Goal: Task Accomplishment & Management: Manage account settings

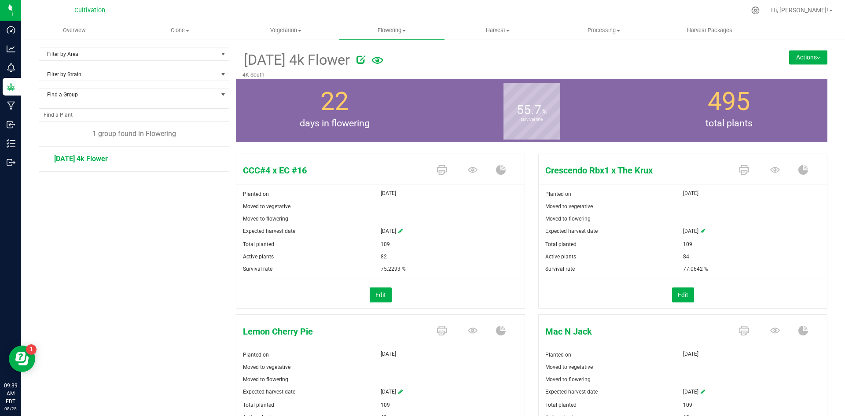
scroll to position [97, 0]
click at [283, 32] on span "Vegetation" at bounding box center [285, 30] width 105 height 8
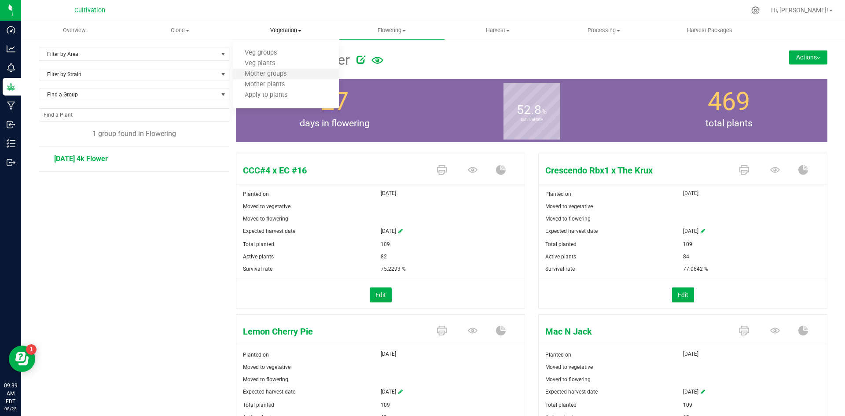
click at [283, 70] on li "Mother groups" at bounding box center [286, 74] width 106 height 11
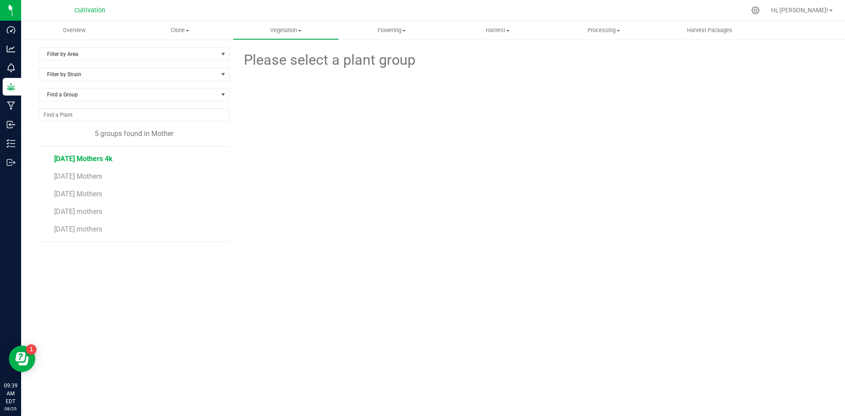
click at [104, 158] on span "3/24/2025 Mothers 4k" at bounding box center [83, 159] width 59 height 8
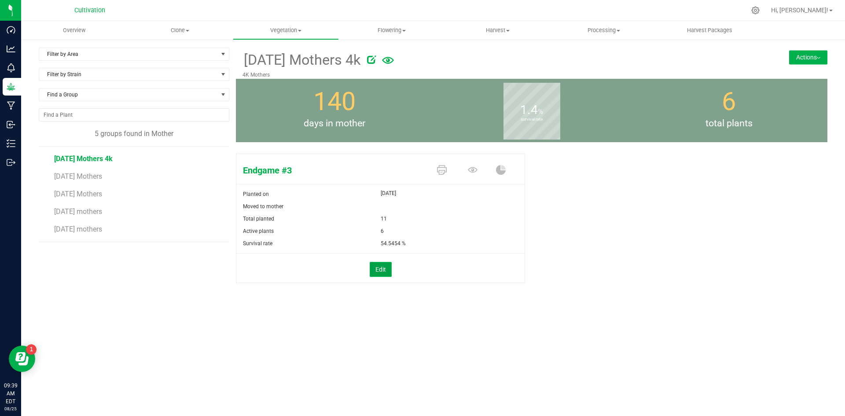
click at [385, 266] on button "Edit" at bounding box center [381, 269] width 22 height 15
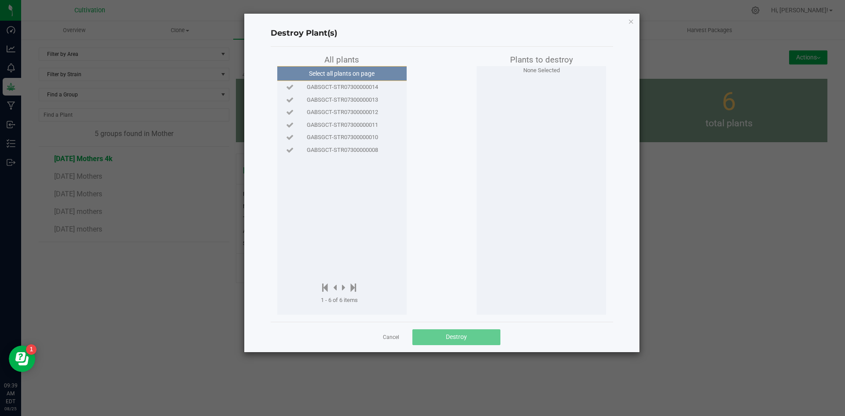
click at [375, 148] on span "GABSGCT-STR07300000008" at bounding box center [342, 150] width 71 height 9
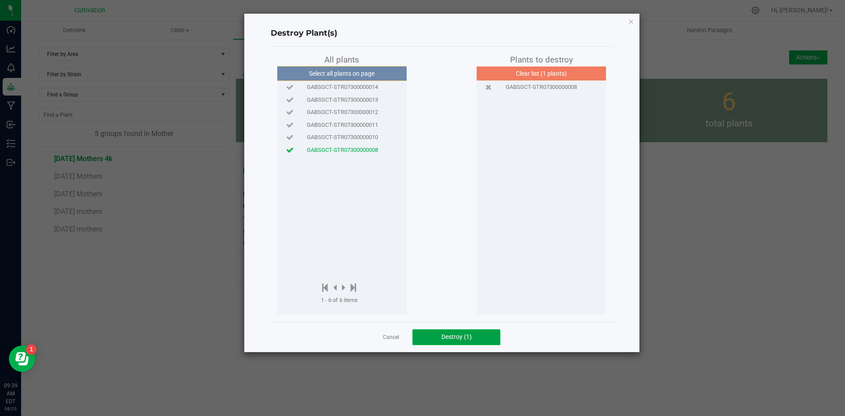
click at [479, 338] on button "Destroy (1)" at bounding box center [456, 337] width 88 height 16
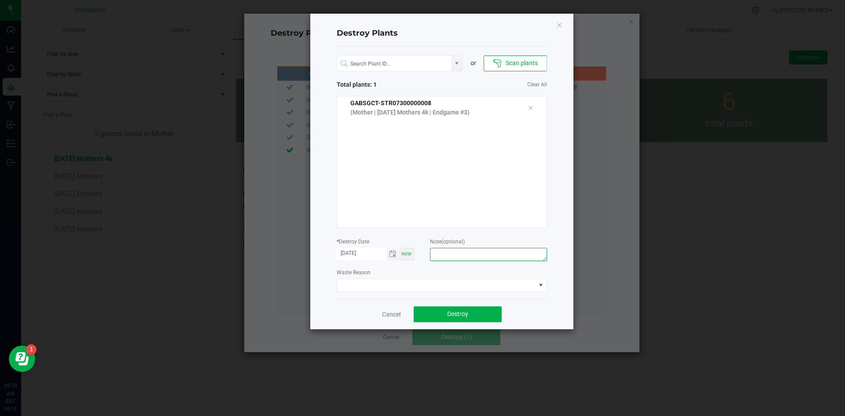
click at [464, 254] on textarea at bounding box center [488, 254] width 117 height 13
type textarea "Did not need."
click at [463, 280] on span at bounding box center [436, 285] width 199 height 12
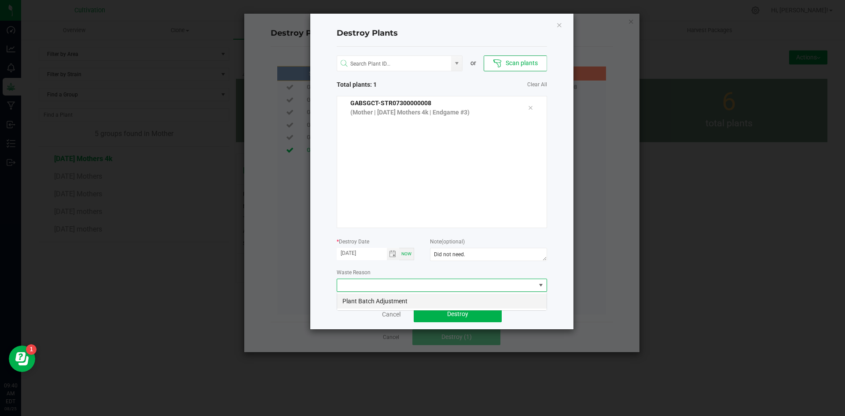
scroll to position [13, 210]
click at [452, 301] on li "Plant Batch Adjustment" at bounding box center [442, 301] width 210 height 15
click at [451, 313] on span "Destroy" at bounding box center [457, 313] width 21 height 7
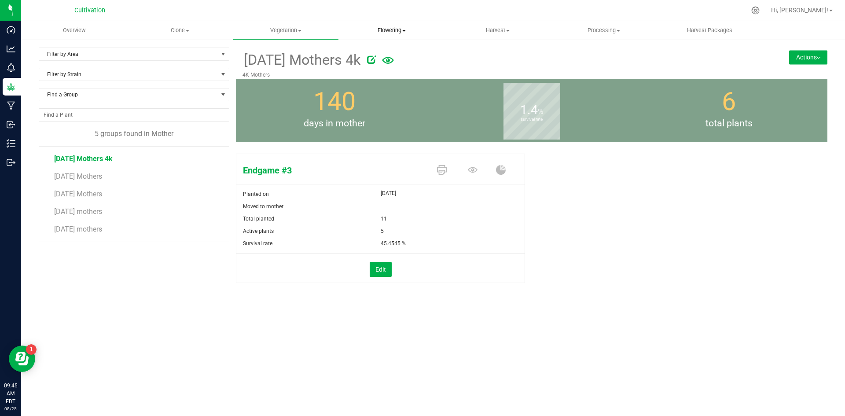
click at [371, 30] on span "Flowering" at bounding box center [391, 30] width 105 height 8
click at [387, 61] on span "Flowering groups" at bounding box center [375, 63] width 73 height 7
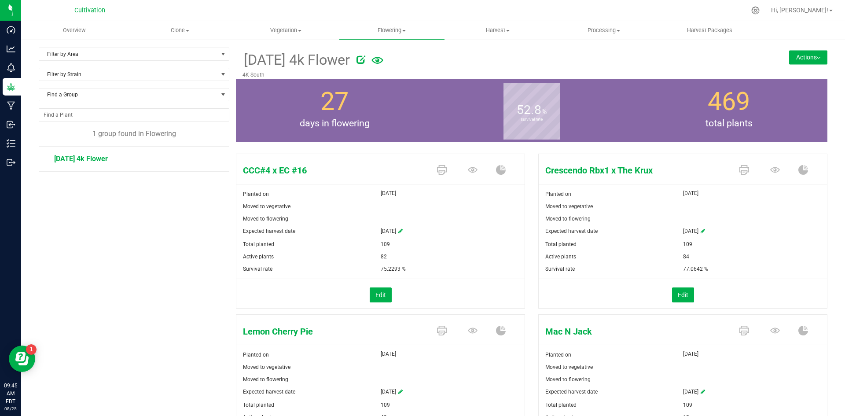
scroll to position [88, 0]
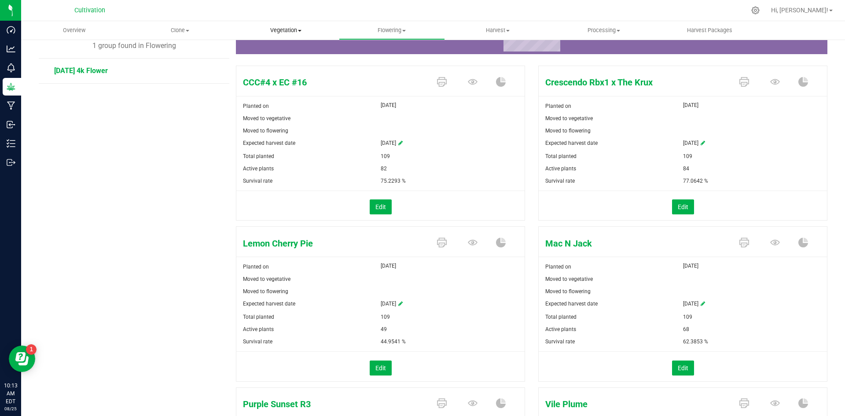
click at [306, 30] on span "Vegetation" at bounding box center [285, 30] width 105 height 8
click at [295, 73] on span "Mother groups" at bounding box center [266, 73] width 66 height 7
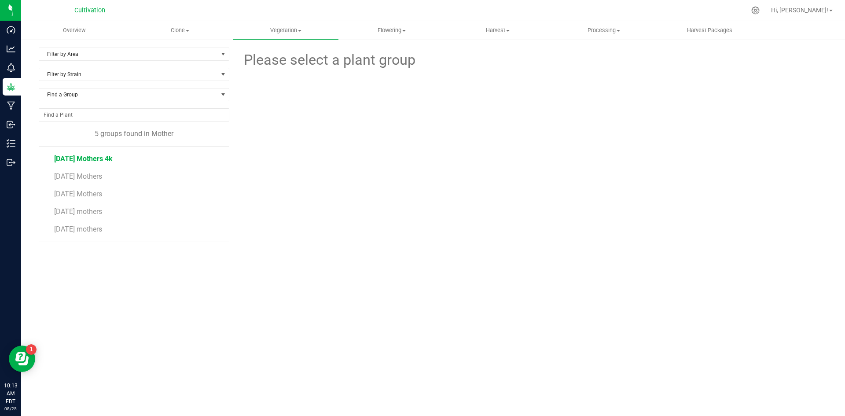
click at [110, 159] on span "3/24/2025 Mothers 4k" at bounding box center [83, 159] width 59 height 8
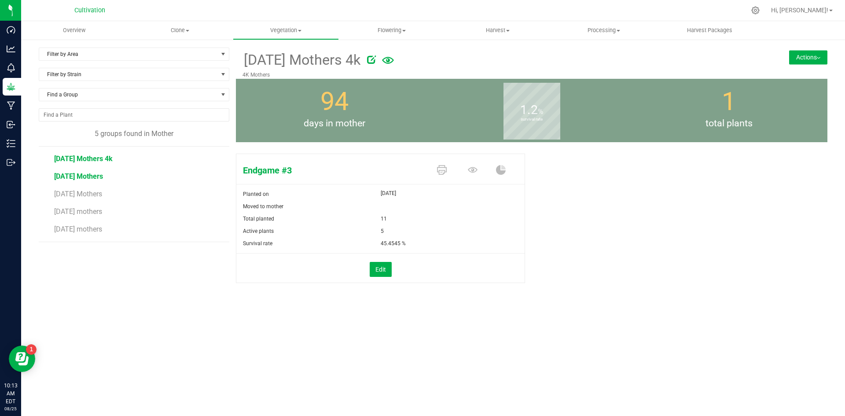
click at [103, 177] on span "4/21/2025 Mothers" at bounding box center [78, 176] width 49 height 8
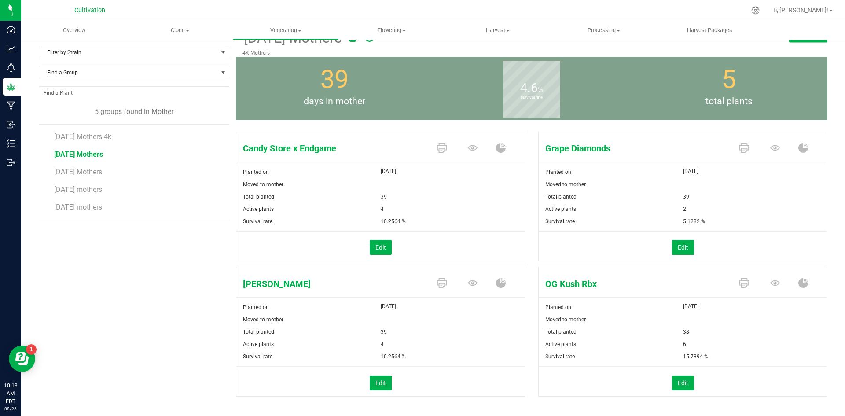
scroll to position [33, 0]
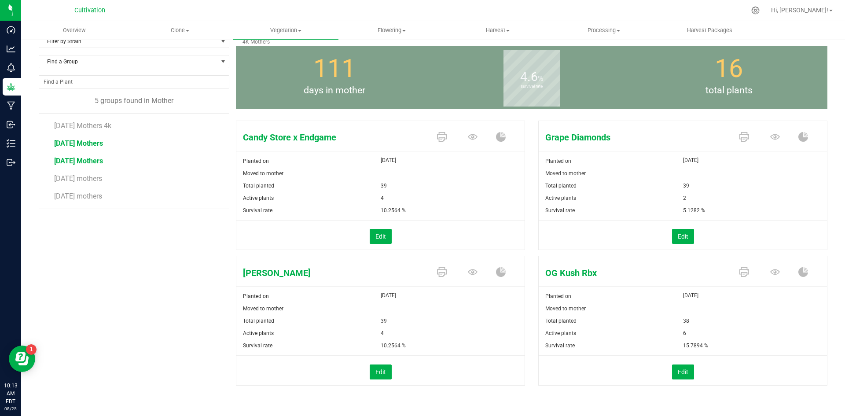
click at [98, 159] on span "5/5/2025 Mothers" at bounding box center [78, 161] width 49 height 8
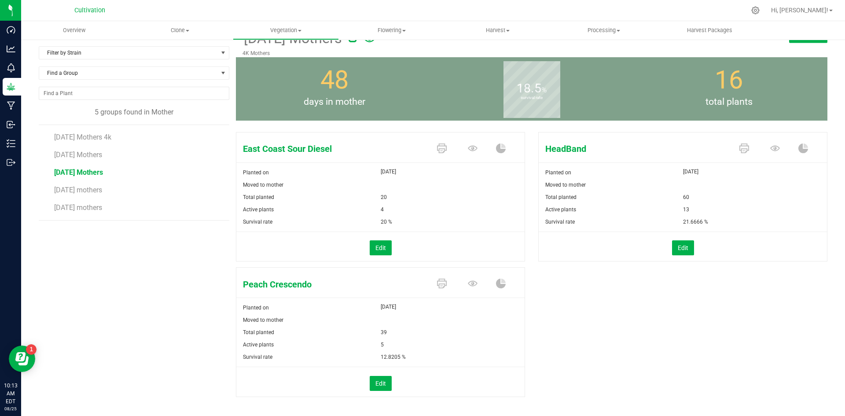
scroll to position [33, 0]
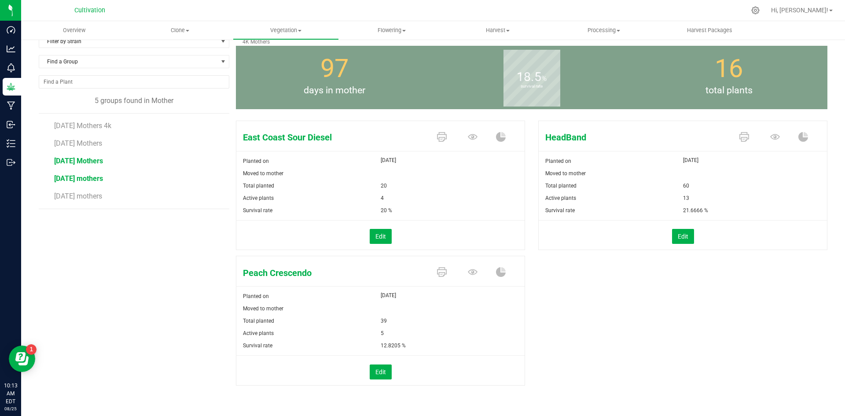
click at [76, 174] on span "7/29/25 mothers" at bounding box center [78, 178] width 49 height 8
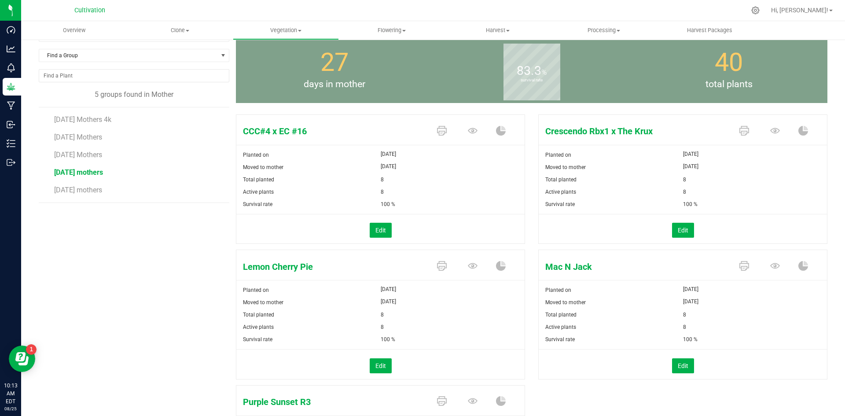
scroll to position [36, 0]
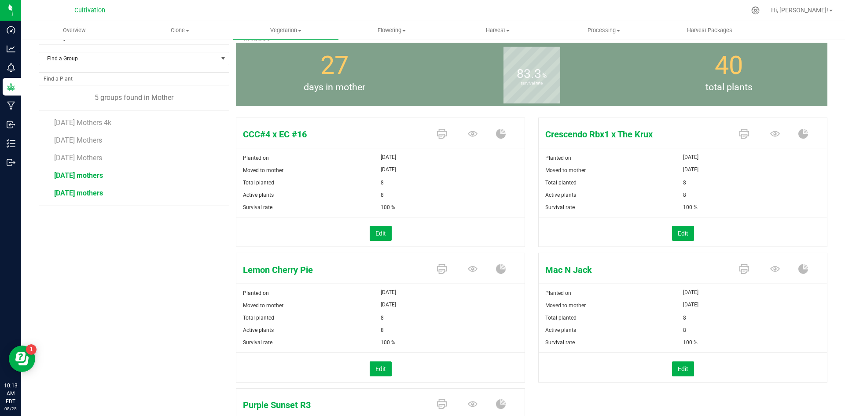
click at [86, 197] on span "7/7/25 mothers" at bounding box center [78, 193] width 49 height 8
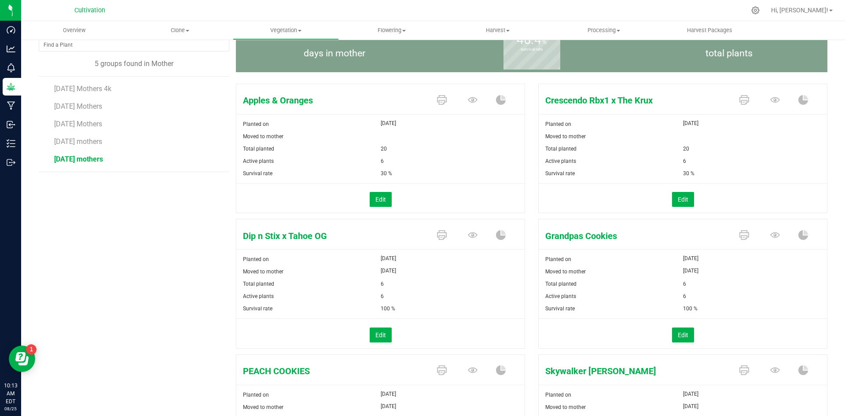
scroll to position [80, 0]
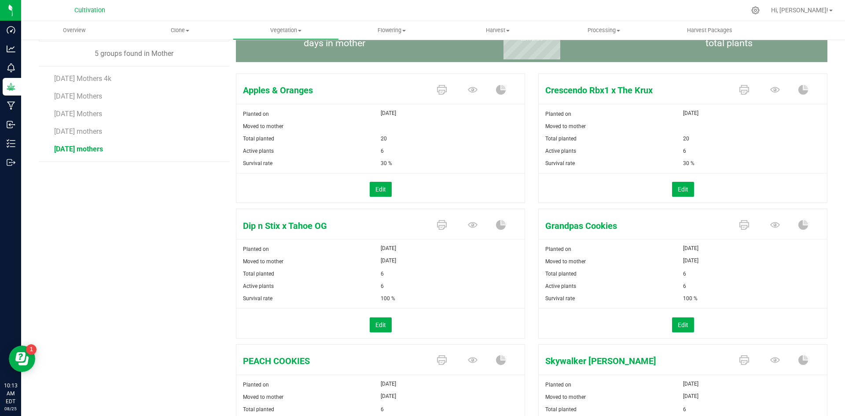
drag, startPoint x: 598, startPoint y: 228, endPoint x: 542, endPoint y: 229, distance: 55.9
click at [542, 229] on span "Grandpas Cookies" at bounding box center [635, 225] width 192 height 13
click at [651, 220] on span "Grandpas Cookies" at bounding box center [635, 225] width 192 height 13
drag, startPoint x: 626, startPoint y: 226, endPoint x: 542, endPoint y: 230, distance: 84.2
click at [539, 231] on span "Grandpas Cookies" at bounding box center [635, 225] width 192 height 13
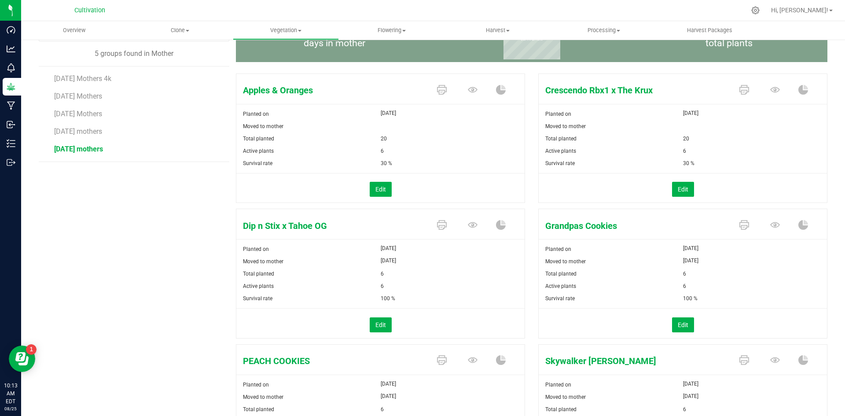
click at [629, 221] on span "Grandpas Cookies" at bounding box center [635, 225] width 192 height 13
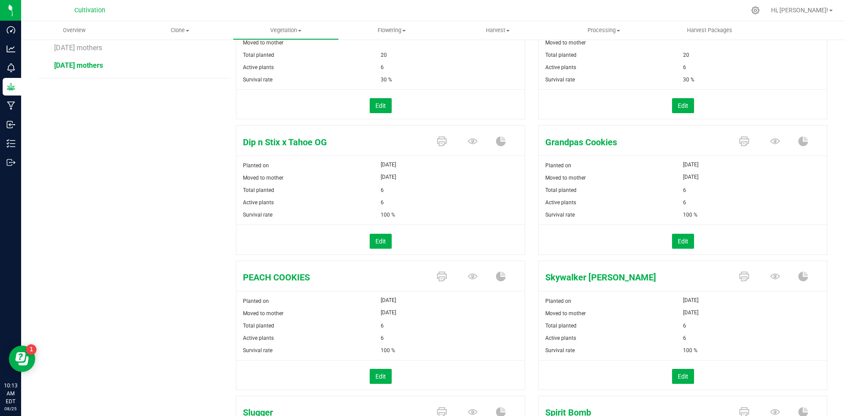
scroll to position [36, 0]
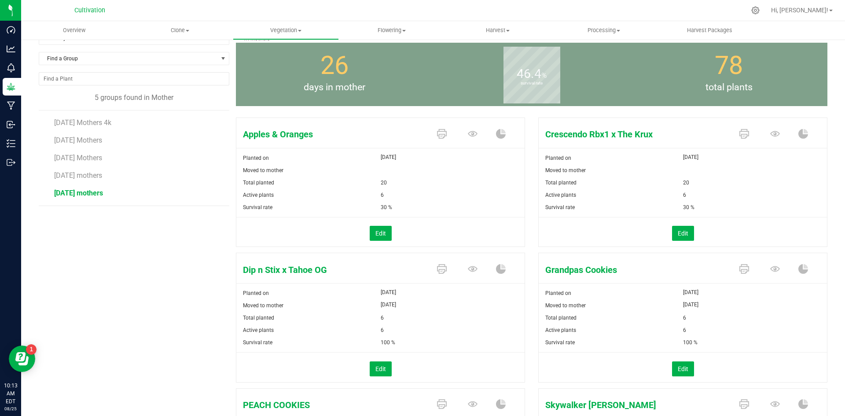
drag, startPoint x: 314, startPoint y: 135, endPoint x: 278, endPoint y: 134, distance: 36.1
click at [333, 130] on span "Apples & Oranges" at bounding box center [332, 134] width 192 height 13
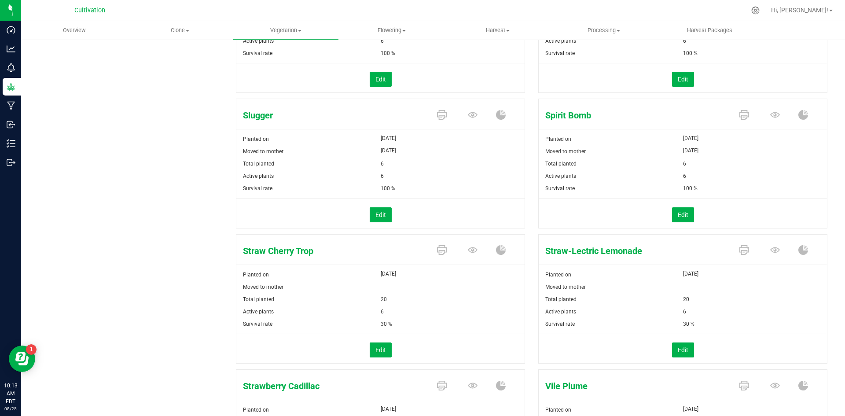
scroll to position [476, 0]
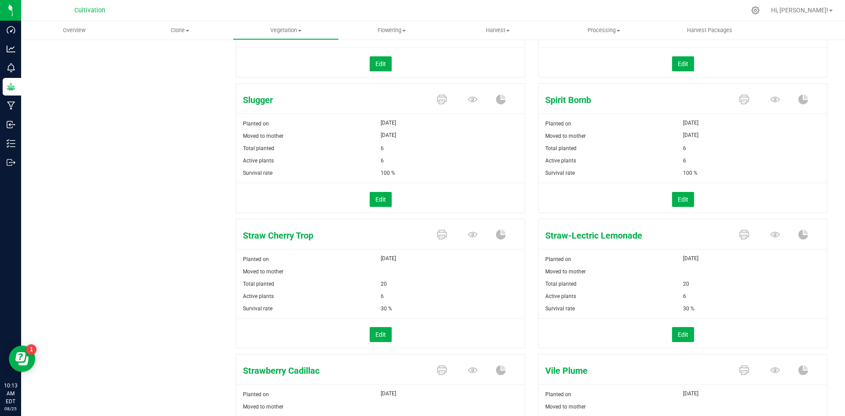
drag, startPoint x: 593, startPoint y: 92, endPoint x: 533, endPoint y: 99, distance: 60.7
click at [533, 99] on div "Spirit Bomb Planted on Jul 8, 2025 Moved to mother Jul 30, 2025 Total planted 6…" at bounding box center [680, 147] width 296 height 135
click at [593, 99] on span "Spirit Bomb" at bounding box center [635, 99] width 192 height 13
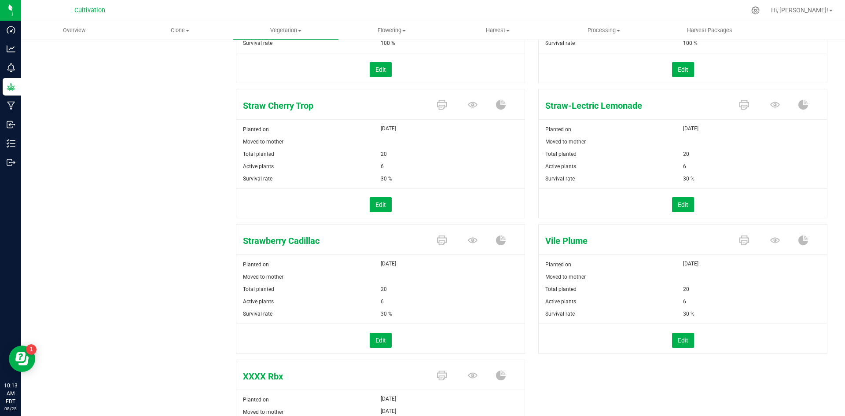
scroll to position [608, 0]
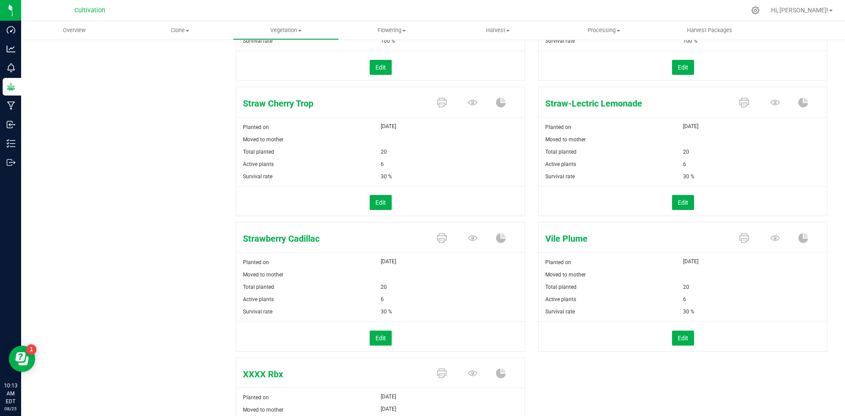
drag, startPoint x: 594, startPoint y: 241, endPoint x: 527, endPoint y: 243, distance: 66.9
click at [527, 243] on div "Apples & Oranges Planted on Jul 7, 2025 Moved to mother Total planted 20 Active…" at bounding box center [532, 25] width 592 height 967
click at [593, 233] on span "Vile Plume" at bounding box center [635, 238] width 192 height 13
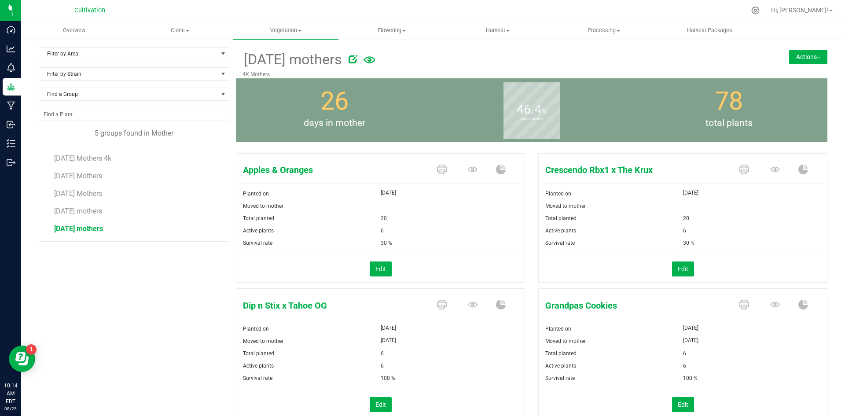
scroll to position [0, 0]
click at [103, 214] on span "7/29/25 mothers" at bounding box center [78, 211] width 49 height 8
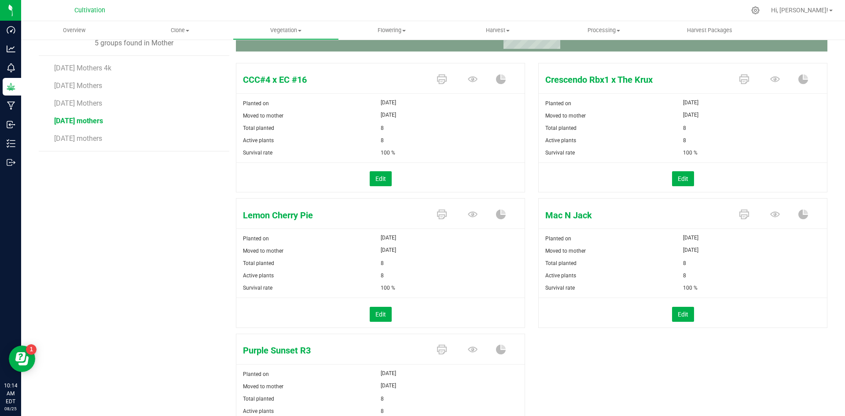
scroll to position [44, 0]
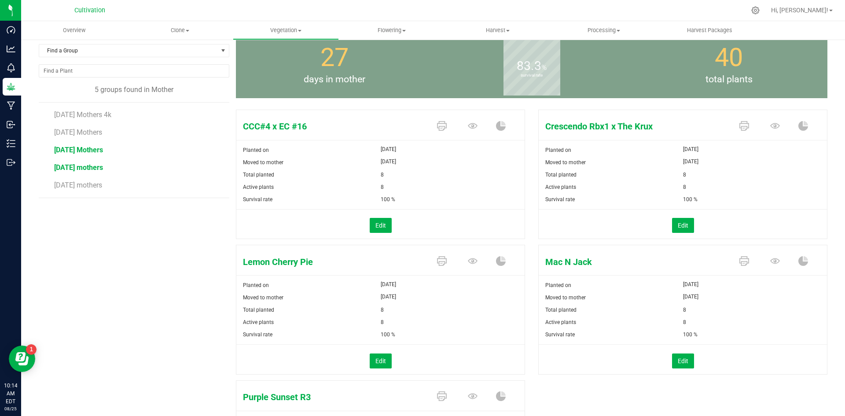
click at [101, 150] on span "5/5/2025 Mothers" at bounding box center [78, 150] width 49 height 8
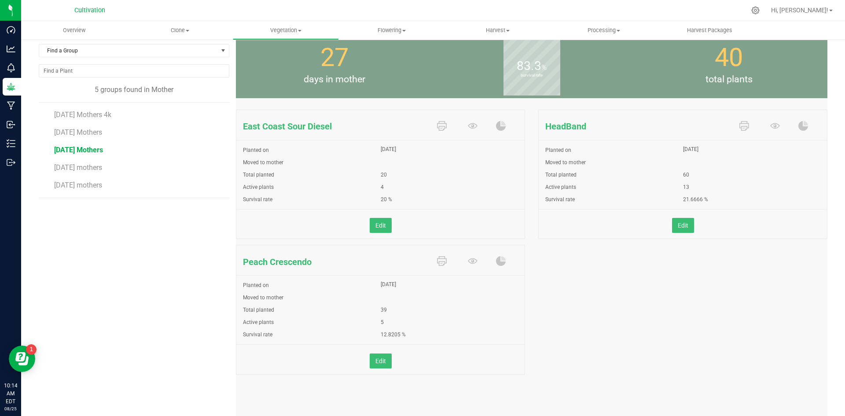
scroll to position [33, 0]
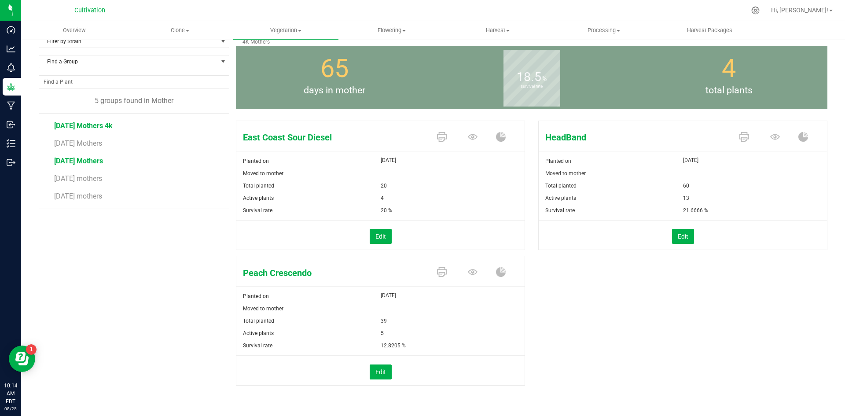
click at [103, 127] on span "3/24/2025 Mothers 4k" at bounding box center [83, 125] width 59 height 8
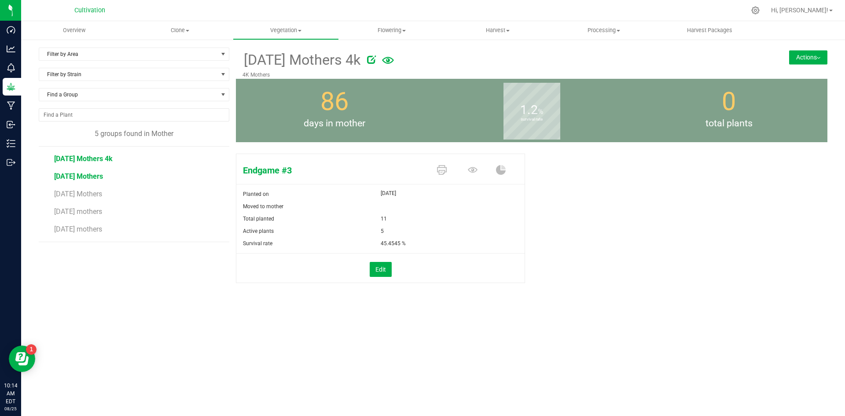
click at [103, 177] on span "4/21/2025 Mothers" at bounding box center [78, 176] width 49 height 8
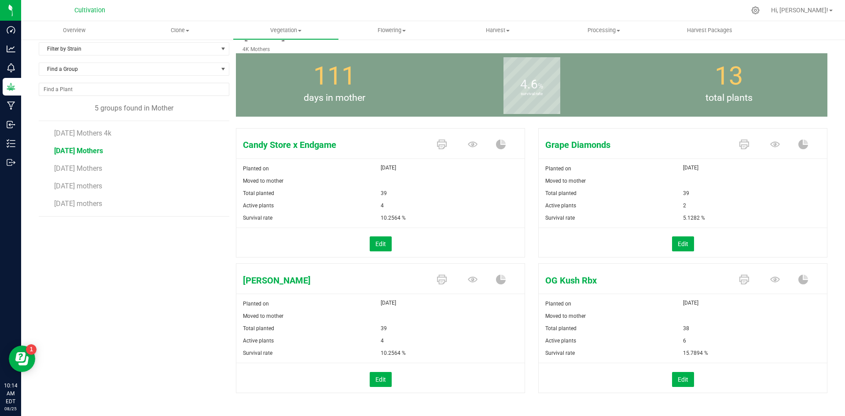
scroll to position [33, 0]
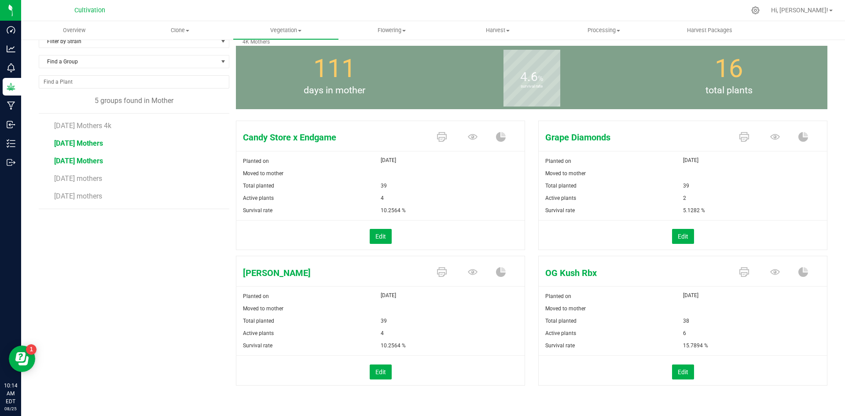
click at [88, 161] on span "5/5/2025 Mothers" at bounding box center [78, 161] width 49 height 8
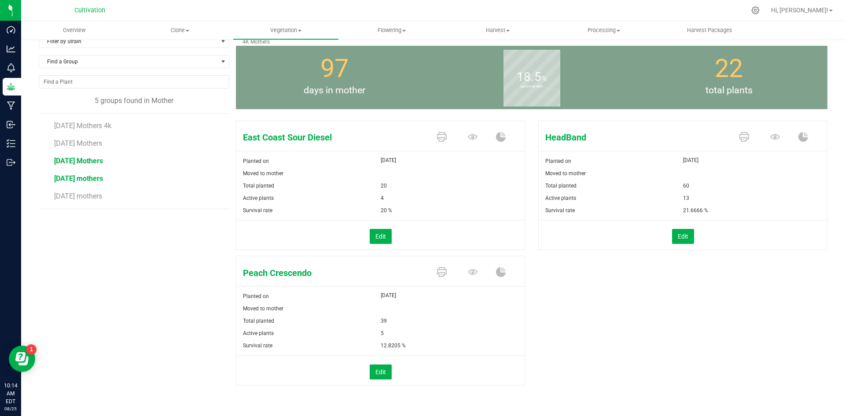
click at [91, 179] on span "7/29/25 mothers" at bounding box center [78, 178] width 49 height 8
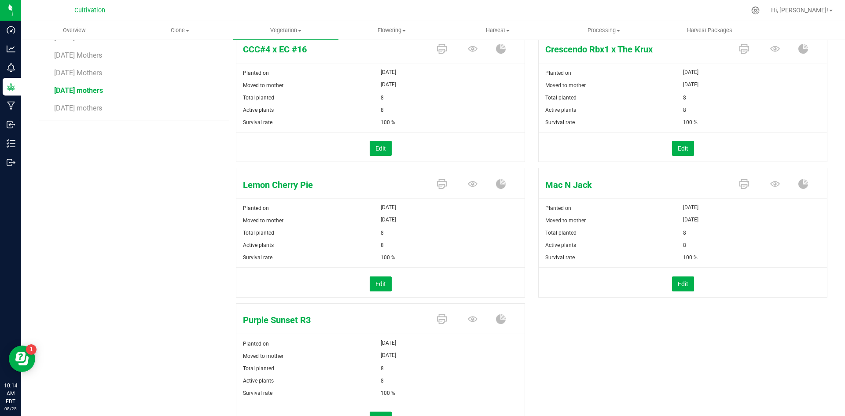
scroll to position [77, 0]
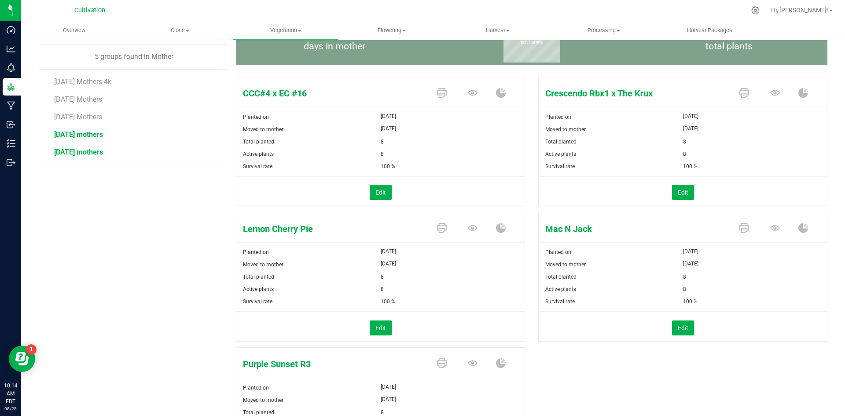
click at [87, 156] on span "7/7/25 mothers" at bounding box center [78, 152] width 49 height 8
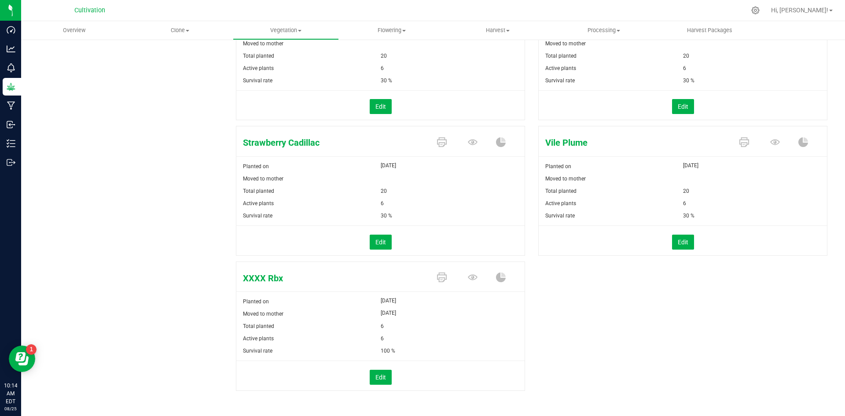
scroll to position [708, 0]
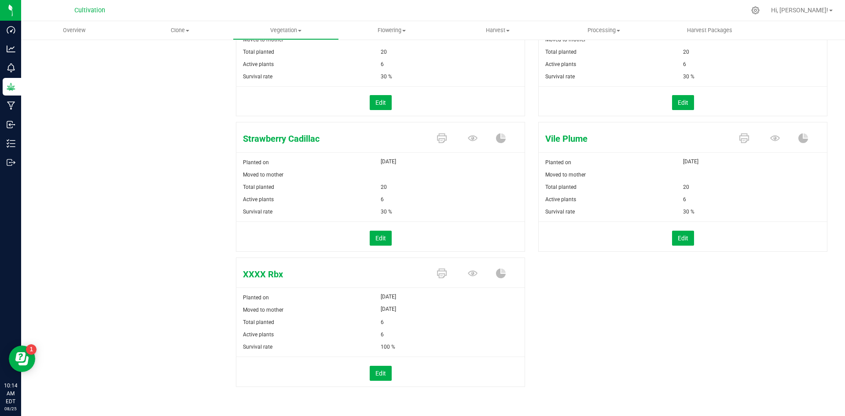
drag, startPoint x: 263, startPoint y: 272, endPoint x: 228, endPoint y: 273, distance: 35.2
click at [299, 269] on span "XXXX Rbx" at bounding box center [332, 274] width 192 height 13
drag, startPoint x: 285, startPoint y: 274, endPoint x: 240, endPoint y: 276, distance: 45.0
click at [238, 277] on span "XXXX Rbx" at bounding box center [332, 274] width 192 height 13
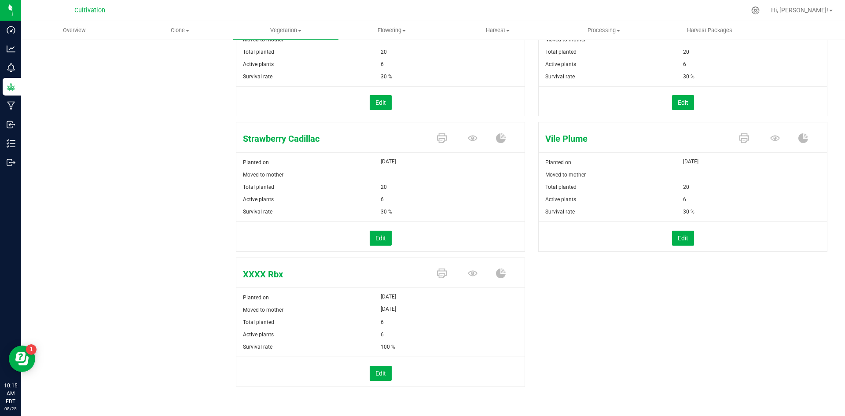
click at [295, 272] on span "XXXX Rbx" at bounding box center [332, 274] width 192 height 13
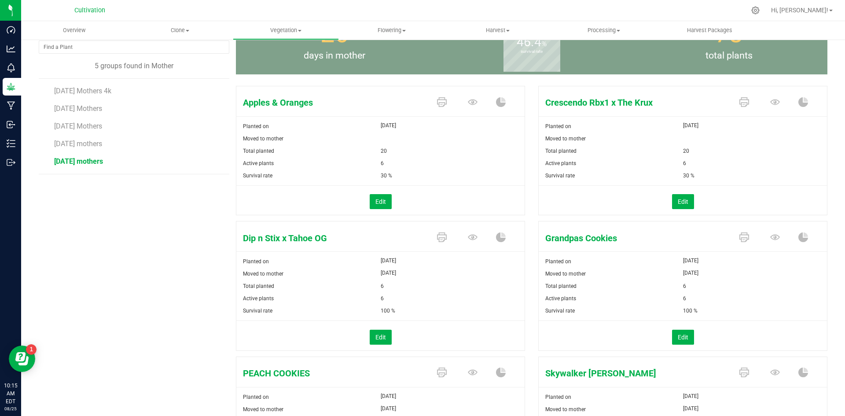
scroll to position [0, 0]
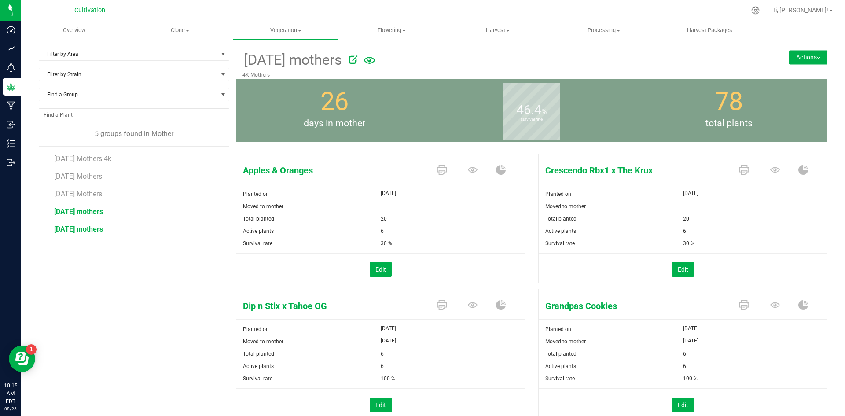
click at [84, 215] on span "7/29/25 mothers" at bounding box center [78, 211] width 49 height 8
click at [88, 229] on span "7/7/25 mothers" at bounding box center [78, 229] width 49 height 8
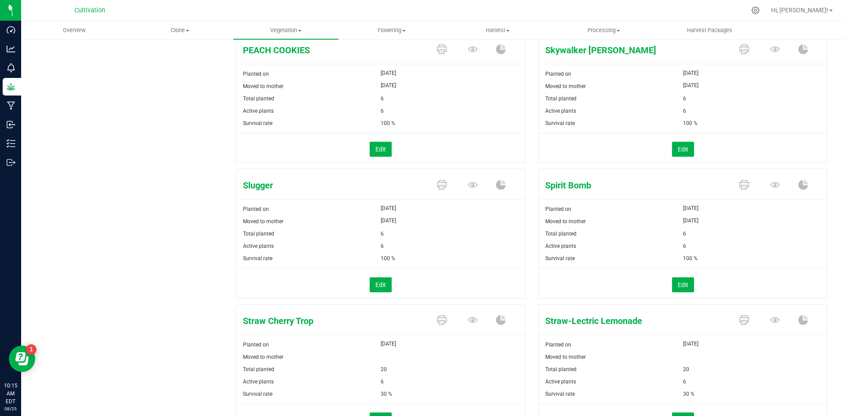
scroll to position [396, 0]
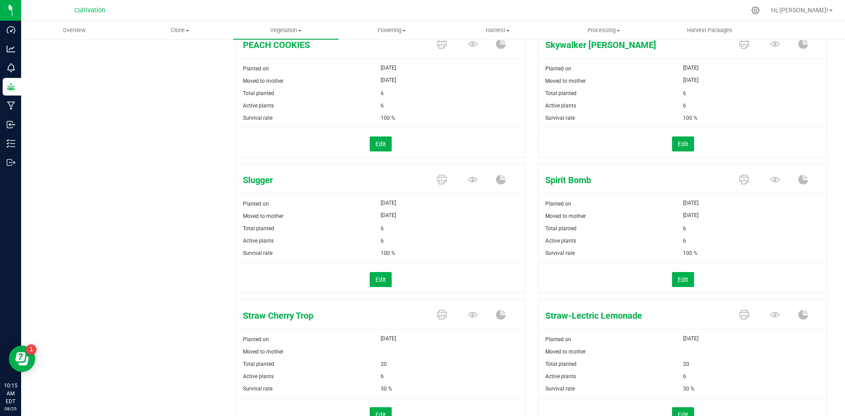
drag, startPoint x: 280, startPoint y: 181, endPoint x: 235, endPoint y: 182, distance: 44.5
click at [236, 182] on span "Slugger" at bounding box center [332, 179] width 192 height 13
click at [286, 179] on span "Slugger" at bounding box center [332, 179] width 192 height 13
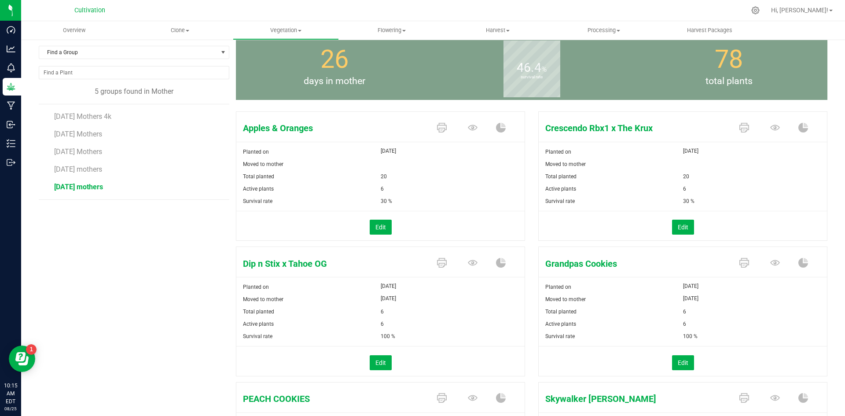
scroll to position [0, 0]
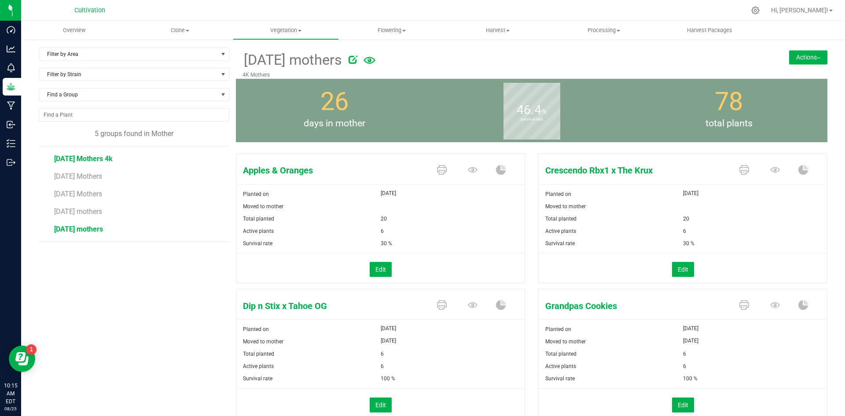
click at [102, 160] on span "3/24/2025 Mothers 4k" at bounding box center [83, 159] width 59 height 8
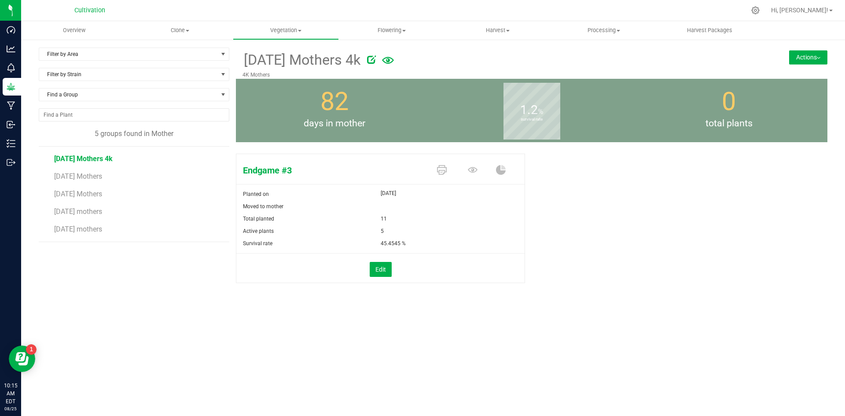
click at [82, 183] on li "5/5/2025 Mothers" at bounding box center [138, 191] width 169 height 18
click at [83, 179] on span "4/21/2025 Mothers" at bounding box center [78, 176] width 49 height 8
